Goal: Transaction & Acquisition: Purchase product/service

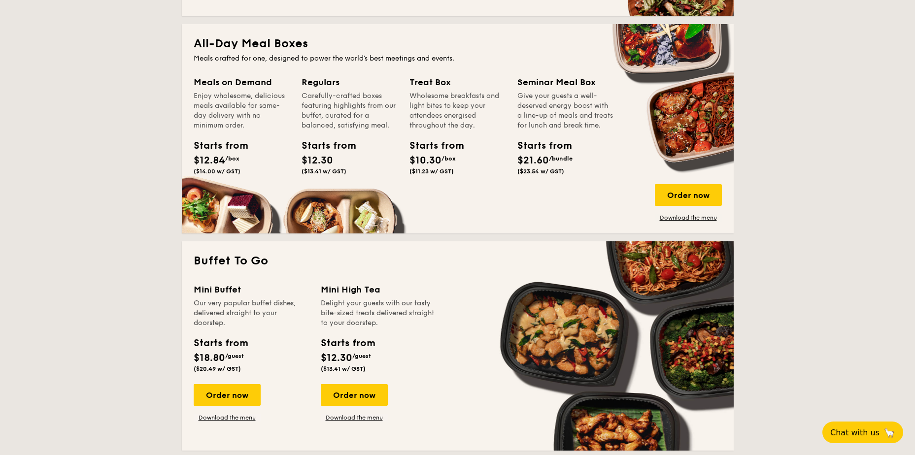
scroll to position [640, 0]
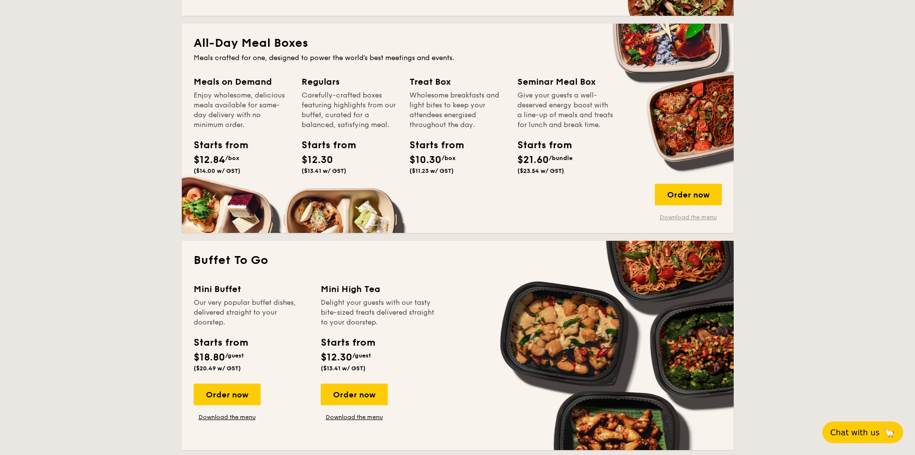
click at [687, 217] on link "Download the menu" at bounding box center [688, 217] width 67 height 8
click at [678, 196] on div "Order now" at bounding box center [688, 195] width 67 height 22
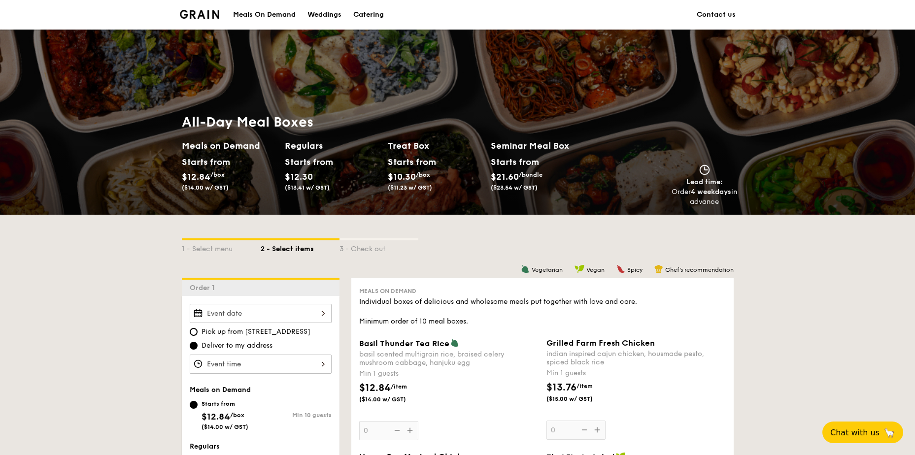
scroll to position [49, 0]
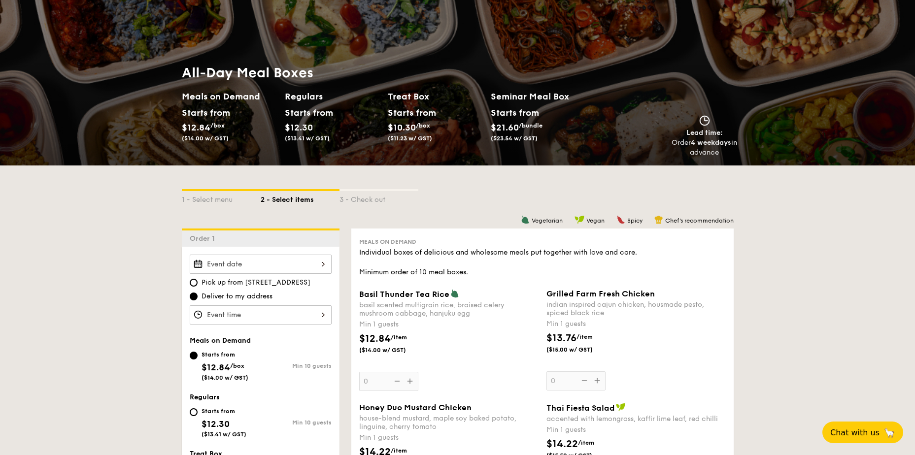
click at [223, 317] on input "Basil Thunder Tea [PERSON_NAME] scented multigrain rice, braised celery mushroo…" at bounding box center [261, 314] width 142 height 19
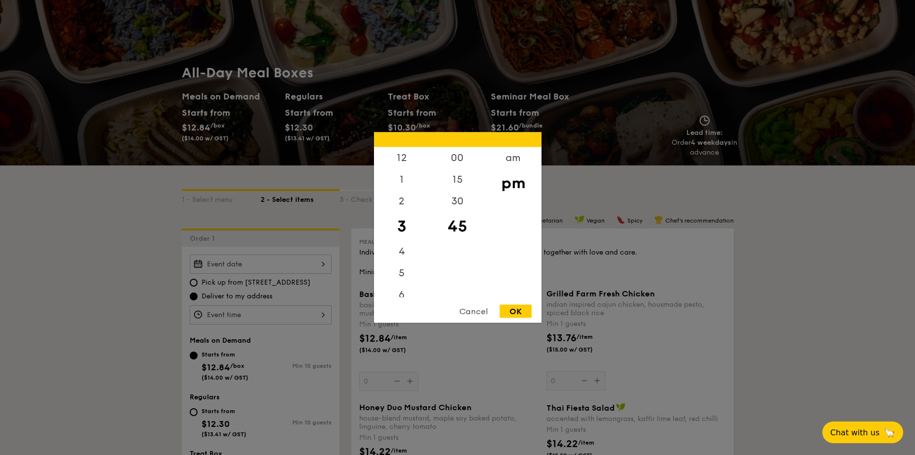
click at [254, 267] on div at bounding box center [457, 227] width 915 height 455
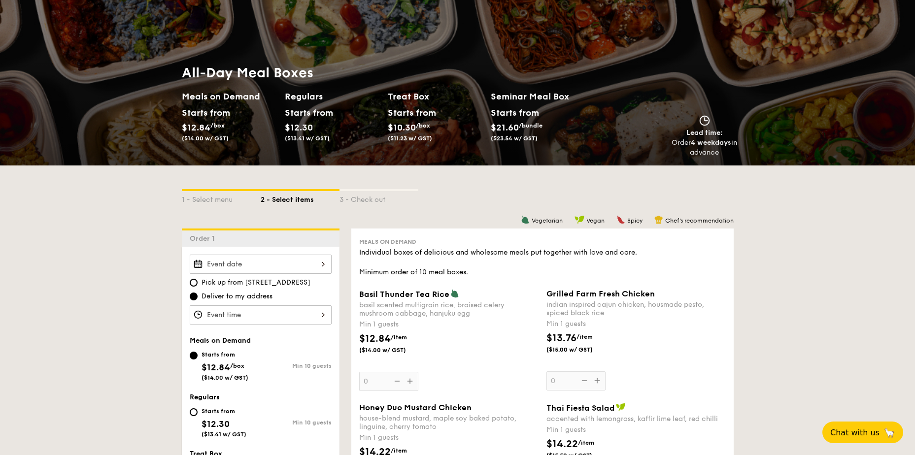
click at [254, 267] on input "Basil Thunder Tea [PERSON_NAME] scented multigrain rice, braised celery mushroo…" at bounding box center [261, 264] width 142 height 19
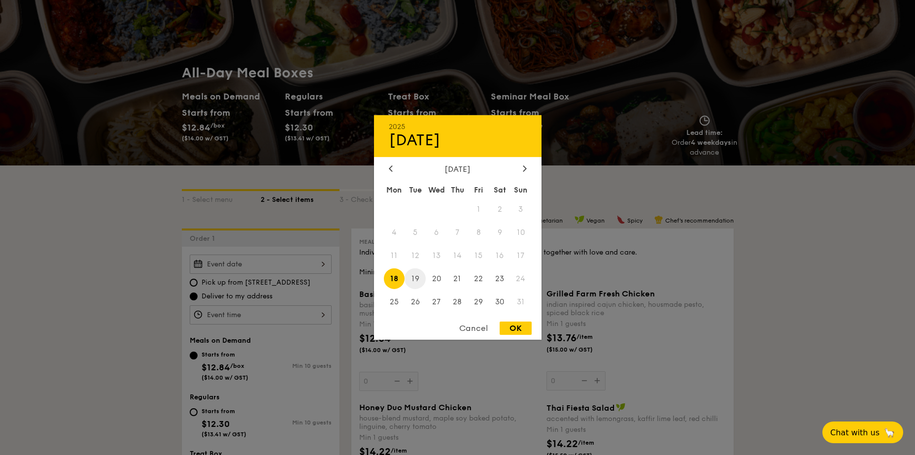
click at [419, 278] on span "19" at bounding box center [414, 278] width 21 height 21
click at [525, 329] on div "OK" at bounding box center [515, 328] width 32 height 13
type input "[DATE]"
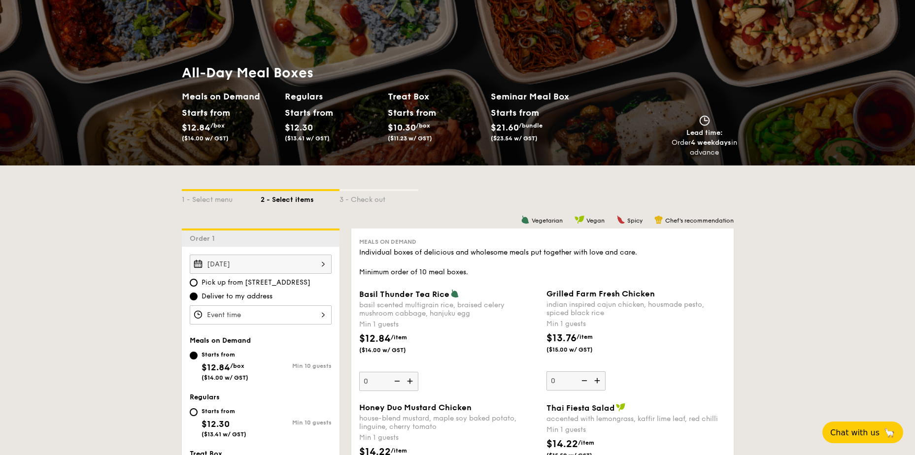
click at [296, 319] on input "Basil Thunder Tea [PERSON_NAME] scented multigrain rice, braised celery mushroo…" at bounding box center [261, 314] width 142 height 19
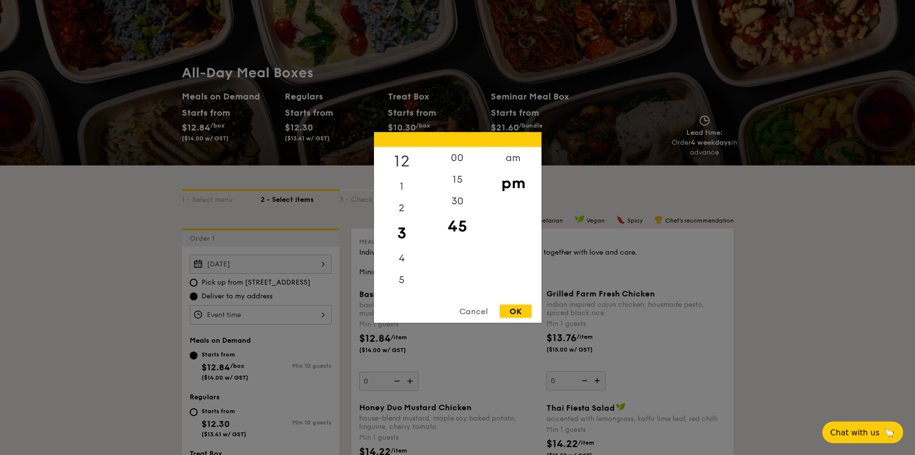
click at [409, 162] on div "12" at bounding box center [402, 161] width 56 height 29
click at [463, 159] on div "00" at bounding box center [457, 161] width 56 height 29
click at [521, 309] on div "OK" at bounding box center [515, 311] width 32 height 13
type input "12:00PM"
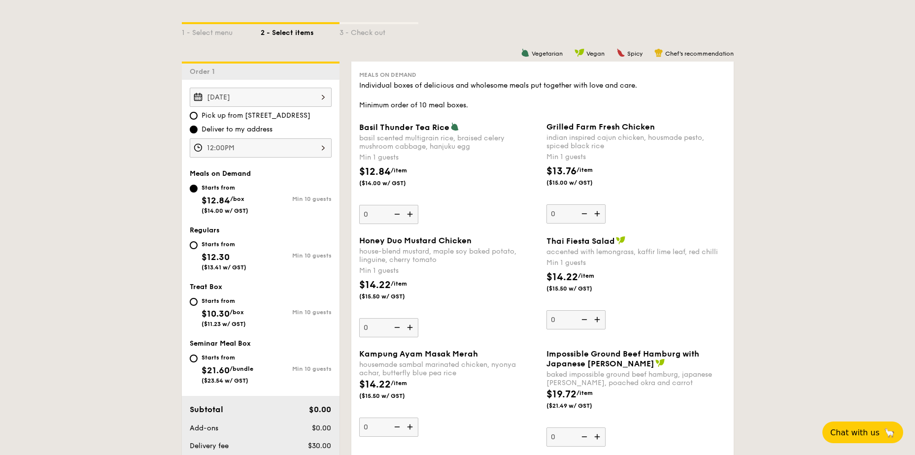
scroll to position [246, 0]
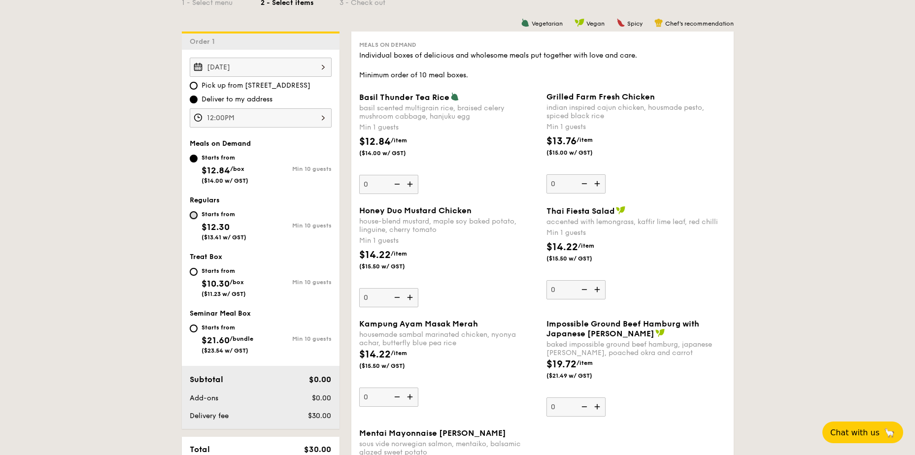
click at [193, 218] on input "Starts from $12.30 ($13.41 w/ GST) Min 10 guests" at bounding box center [194, 215] width 8 height 8
radio input "true"
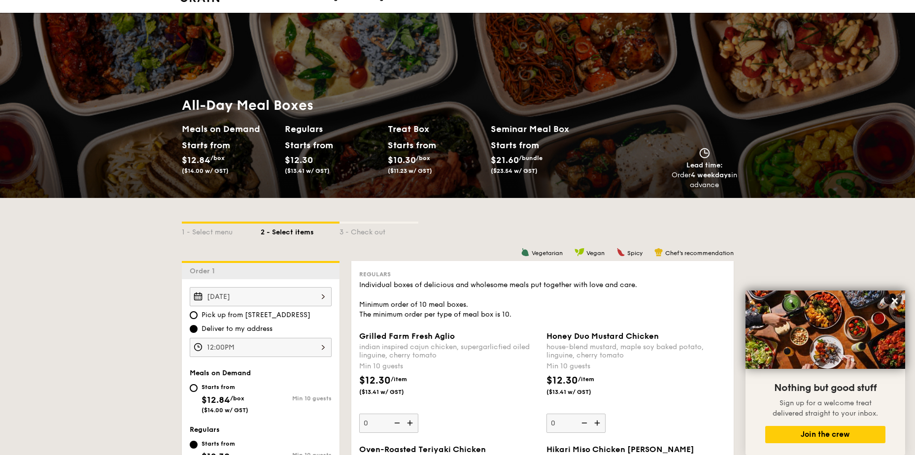
scroll to position [0, 0]
